Goal: Task Accomplishment & Management: Complete application form

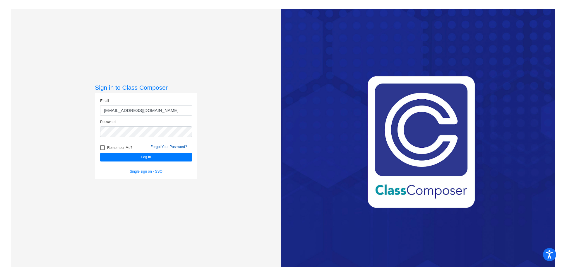
click at [163, 146] on link "Forgot Your Password?" at bounding box center [168, 147] width 37 height 4
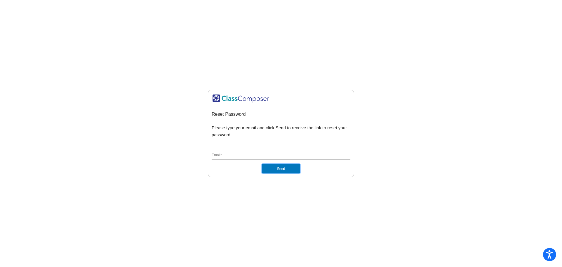
click at [281, 169] on button "Send" at bounding box center [281, 168] width 38 height 9
click at [257, 153] on input "Email *" at bounding box center [281, 155] width 139 height 5
type input "[EMAIL_ADDRESS][DOMAIN_NAME]"
click at [276, 167] on button "Send" at bounding box center [281, 168] width 38 height 9
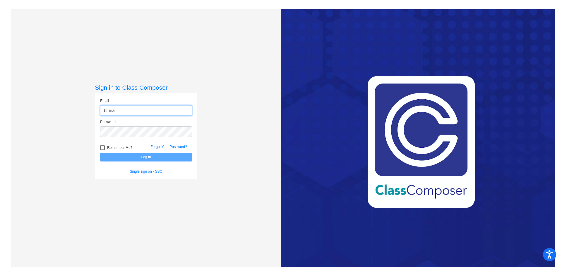
type input "[EMAIL_ADDRESS][DOMAIN_NAME]"
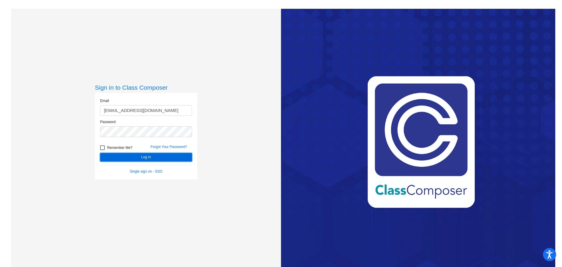
click at [159, 156] on button "Log In" at bounding box center [146, 157] width 92 height 8
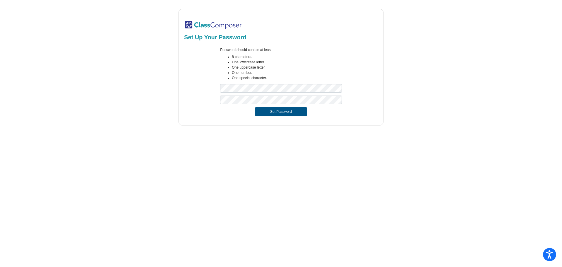
click at [275, 108] on button "Set Password" at bounding box center [280, 111] width 51 height 9
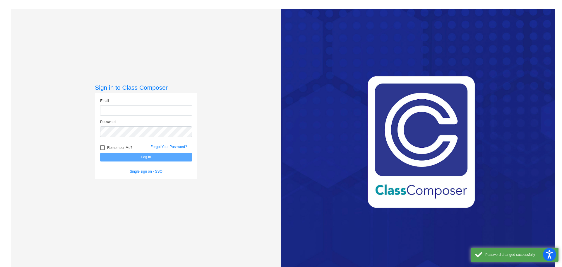
click at [114, 108] on input "email" at bounding box center [146, 110] width 92 height 11
type input "[EMAIL_ADDRESS][DOMAIN_NAME]"
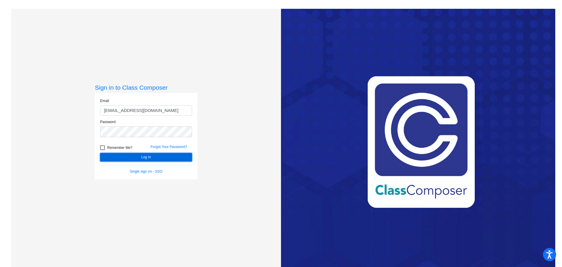
click at [128, 154] on button "Log In" at bounding box center [146, 157] width 92 height 8
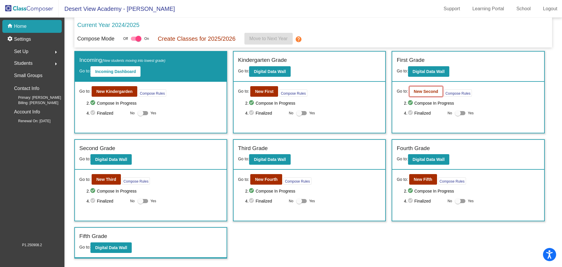
click at [422, 88] on button "New Second" at bounding box center [426, 91] width 34 height 11
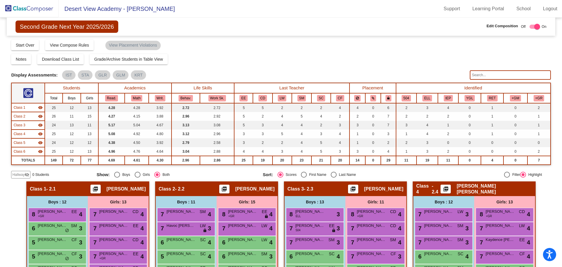
click at [27, 174] on mat-icon "visibility_off" at bounding box center [27, 174] width 5 height 5
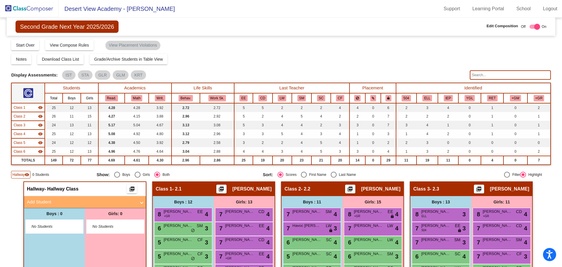
click at [50, 200] on mat-panel-title "Add Student" at bounding box center [81, 201] width 109 height 7
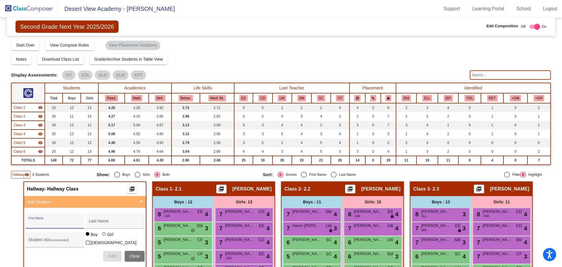
click at [47, 223] on input "First Name" at bounding box center [54, 223] width 53 height 5
type input "Imelda"
click at [117, 221] on input "Last Name" at bounding box center [115, 223] width 53 height 5
type input "Ramirez"
click at [107, 236] on div "Girl" at bounding box center [110, 234] width 7 height 6
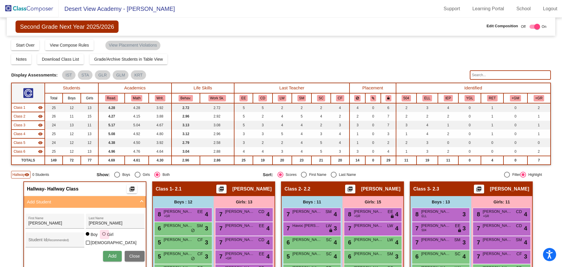
click at [104, 236] on input "Girl" at bounding box center [104, 236] width 0 height 0
radio input "true"
click at [108, 255] on span "Add" at bounding box center [112, 255] width 8 height 5
click at [29, 10] on img at bounding box center [29, 8] width 59 height 17
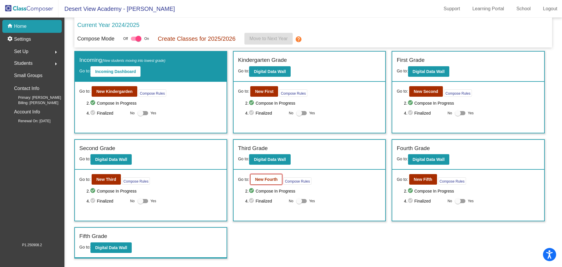
click at [274, 179] on b "New Fourth" at bounding box center [266, 179] width 23 height 5
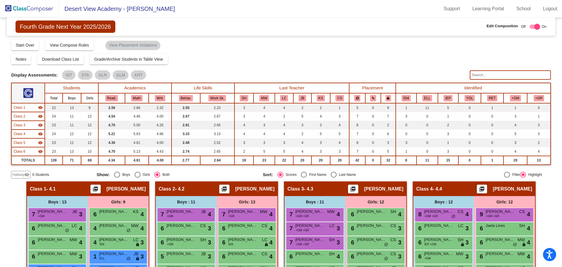
click at [42, 6] on img at bounding box center [29, 8] width 59 height 17
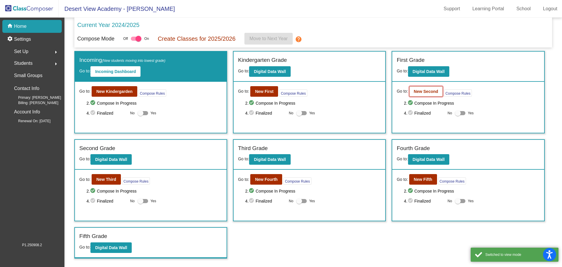
click at [419, 90] on b "New Second" at bounding box center [426, 91] width 24 height 5
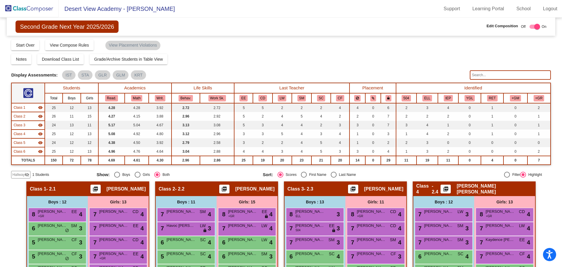
click at [23, 11] on img at bounding box center [29, 8] width 59 height 17
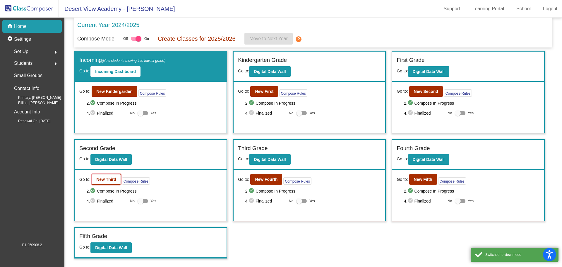
click at [111, 180] on b "New Third" at bounding box center [106, 179] width 20 height 5
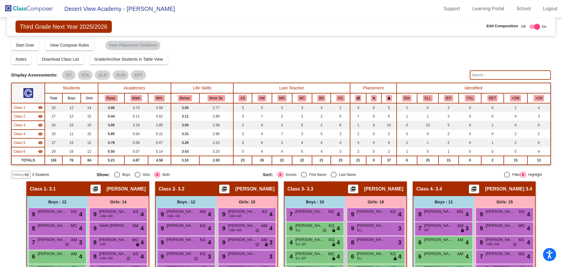
click at [36, 10] on img at bounding box center [29, 8] width 59 height 17
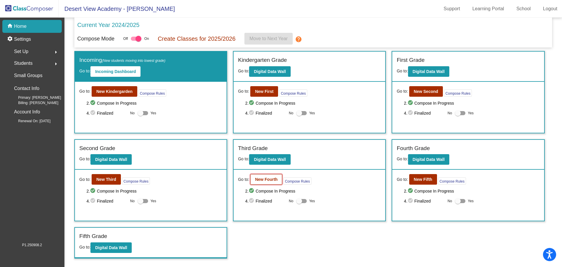
click at [260, 177] on b "New Fourth" at bounding box center [266, 179] width 23 height 5
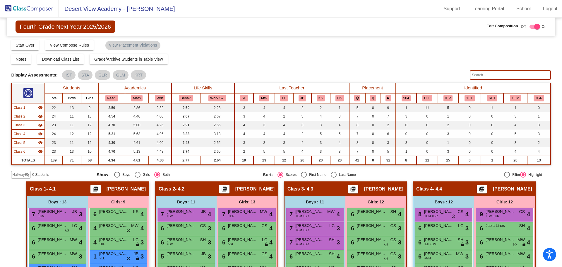
click at [43, 6] on img at bounding box center [29, 8] width 59 height 17
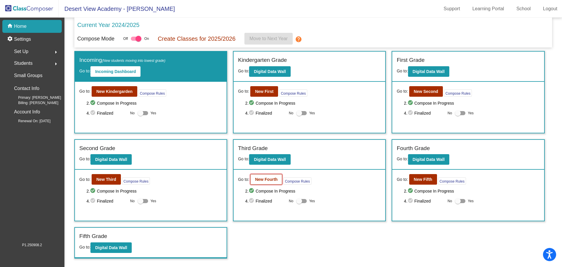
click at [261, 179] on b "New Fourth" at bounding box center [266, 179] width 23 height 5
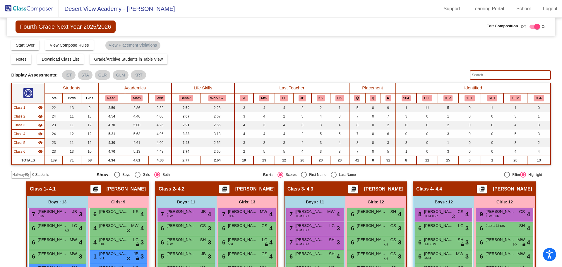
click at [16, 174] on span "Hallway" at bounding box center [18, 174] width 12 height 5
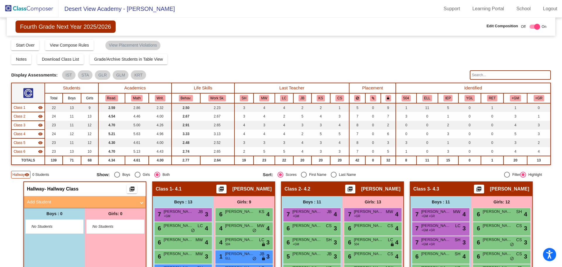
click at [46, 203] on mat-panel-title "Add Student" at bounding box center [81, 201] width 109 height 7
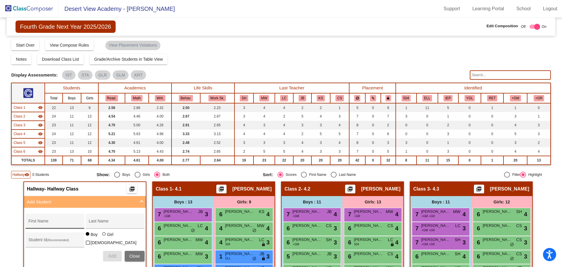
click at [52, 221] on input "First Name" at bounding box center [54, 223] width 53 height 5
type input "Israel"
type input "Ramirez"
click at [114, 253] on span "Add" at bounding box center [112, 255] width 8 height 5
click at [32, 8] on img at bounding box center [29, 8] width 59 height 17
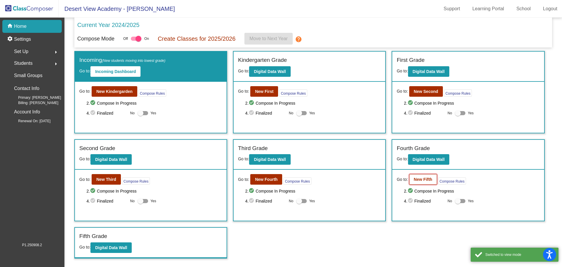
click at [411, 181] on button "New Fifth" at bounding box center [423, 179] width 28 height 11
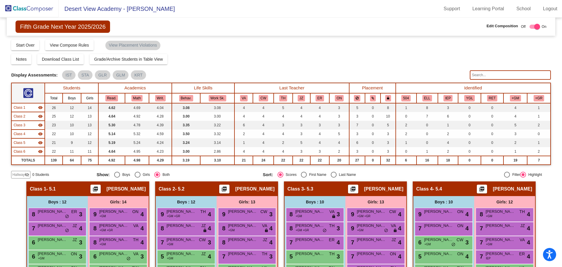
click at [26, 177] on div "Hallway visibility_off" at bounding box center [20, 175] width 19 height 8
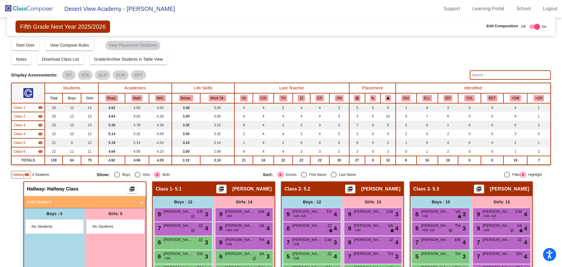
click at [39, 204] on mat-panel-title "Add Student" at bounding box center [81, 201] width 109 height 7
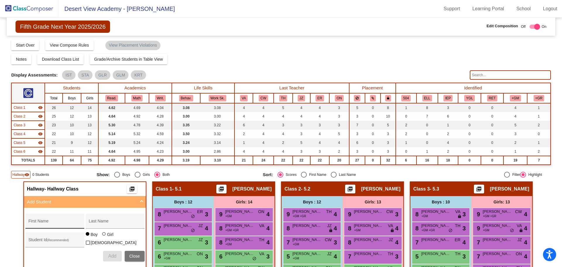
click at [42, 223] on input "First Name" at bounding box center [54, 223] width 53 height 5
type input "Iris"
type input "Ortiz"
click at [104, 236] on label "Girl" at bounding box center [108, 234] width 13 height 6
click at [104, 236] on input "Girl" at bounding box center [104, 236] width 0 height 0
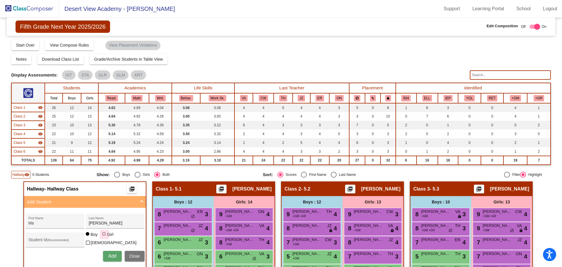
radio input "true"
click at [113, 256] on span "Add" at bounding box center [112, 255] width 8 height 5
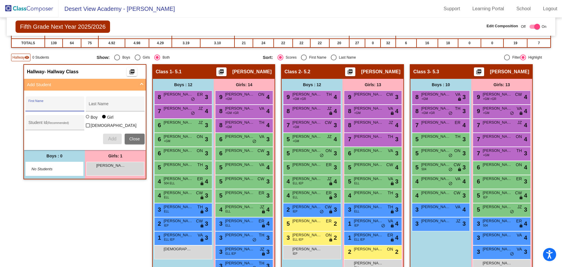
click at [111, 224] on div "Hallway - Hallway Class picture_as_pdf Add Student First Name Last Name Student…" at bounding box center [84, 180] width 123 height 232
click at [38, 8] on img at bounding box center [29, 8] width 59 height 17
